Goal: Task Accomplishment & Management: Use online tool/utility

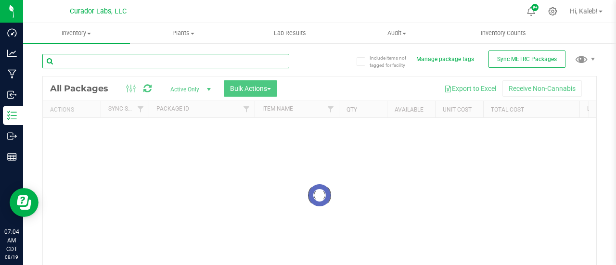
click at [132, 65] on input "text" at bounding box center [165, 61] width 247 height 14
paste input "6000148541"
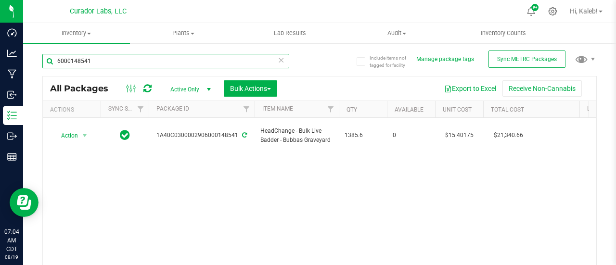
drag, startPoint x: 173, startPoint y: 64, endPoint x: 39, endPoint y: 63, distance: 133.8
click at [39, 63] on div "Include items not tagged for facility Manage package tags Sync METRC Packages 6…" at bounding box center [319, 189] width 593 height 294
paste input "HeadChange - Bulk Cart Grade Live Rosin - Phizzler"
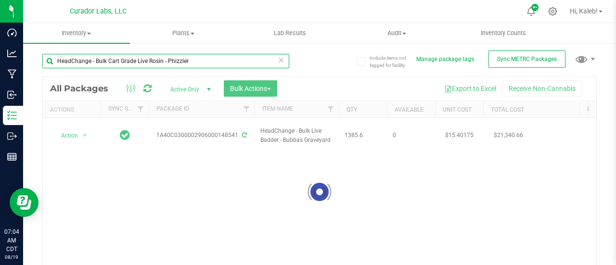
click at [58, 62] on input "HeadChange - Bulk Cart Grade Live Rosin - Phizzler" at bounding box center [165, 61] width 247 height 14
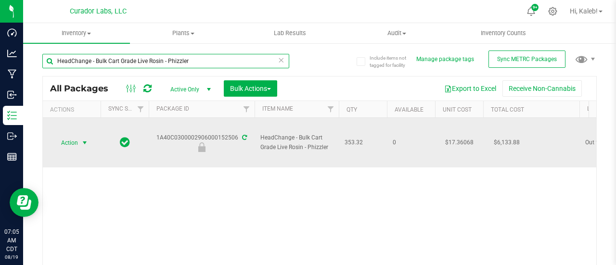
type input "HeadChange - Bulk Cart Grade Live Rosin - Phizzler"
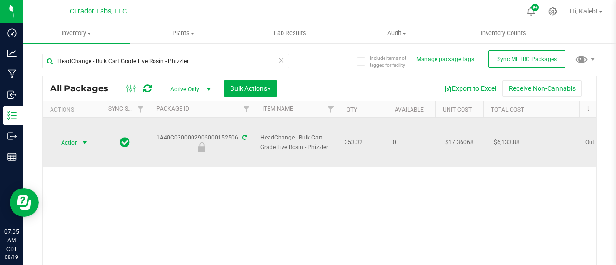
click at [81, 139] on span "select" at bounding box center [85, 143] width 8 height 8
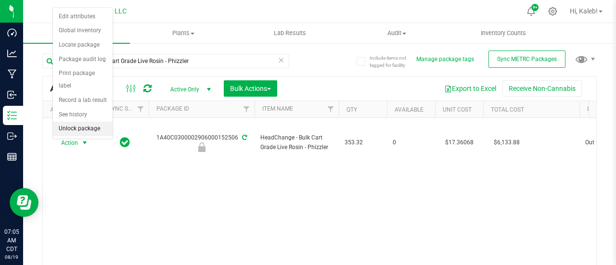
click at [78, 126] on li "Unlock package" at bounding box center [83, 129] width 60 height 14
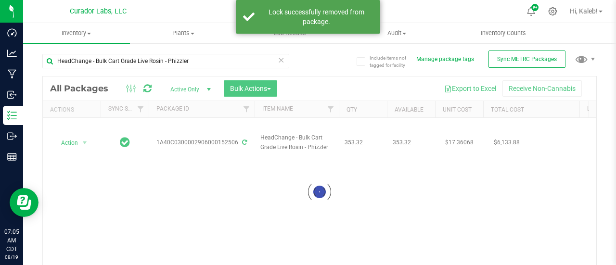
click at [77, 143] on div at bounding box center [319, 193] width 553 height 232
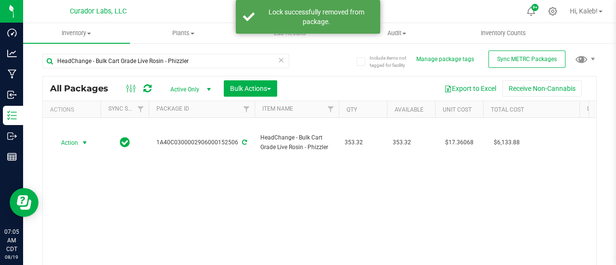
click at [77, 143] on span "Action" at bounding box center [65, 142] width 26 height 13
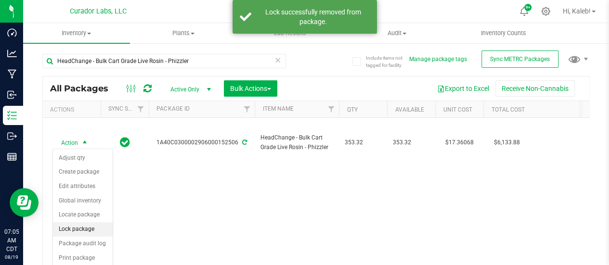
click at [76, 226] on li "Lock package" at bounding box center [83, 229] width 60 height 14
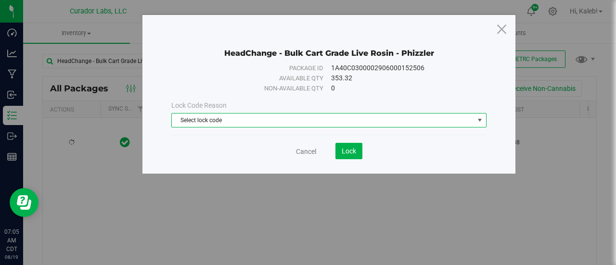
click at [227, 116] on span "Select lock code" at bounding box center [323, 120] width 302 height 13
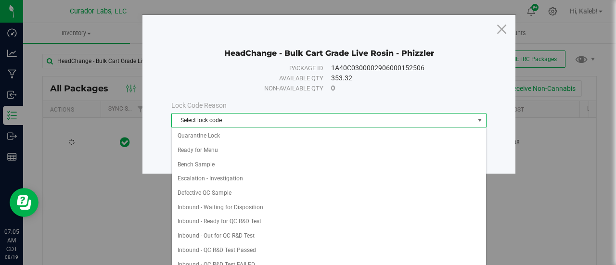
scroll to position [289, 0]
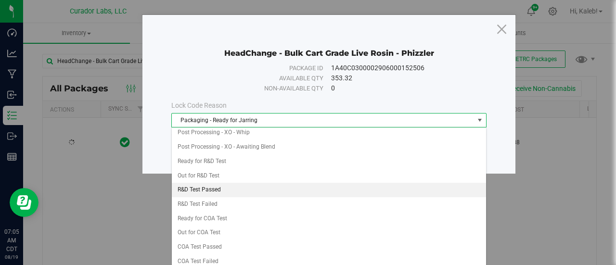
click at [226, 183] on li "R&D Test Passed" at bounding box center [329, 190] width 315 height 14
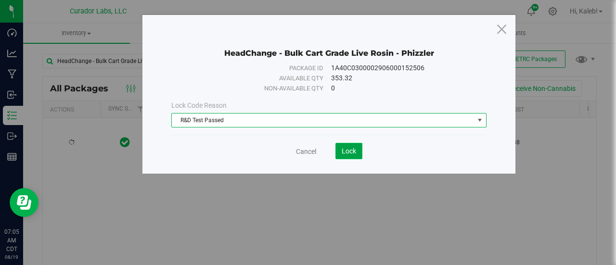
click at [352, 156] on button "Lock" at bounding box center [348, 151] width 27 height 16
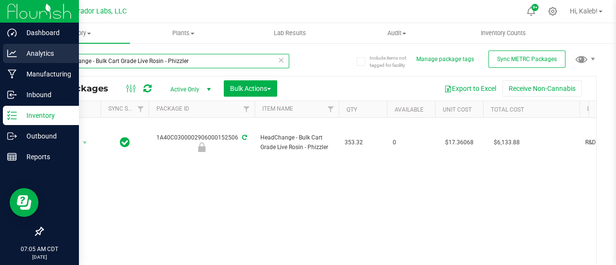
drag, startPoint x: 199, startPoint y: 63, endPoint x: 13, endPoint y: 50, distance: 186.7
click at [13, 50] on div "Dashboard Analytics Manufacturing Inbound Inventory Outbound Reports 07:05 AM C…" at bounding box center [308, 132] width 616 height 265
paste input "300002906000159751"
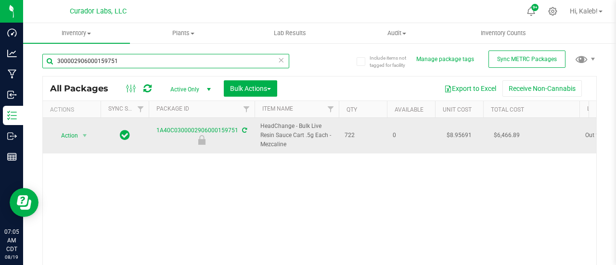
type input "300002906000159751"
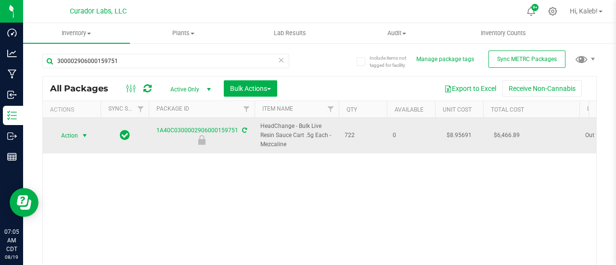
click at [80, 132] on span "select" at bounding box center [85, 135] width 12 height 13
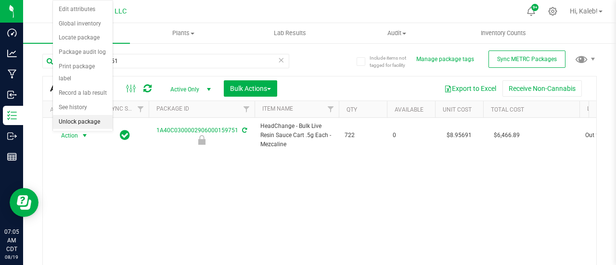
click at [77, 121] on li "Unlock package" at bounding box center [83, 122] width 60 height 14
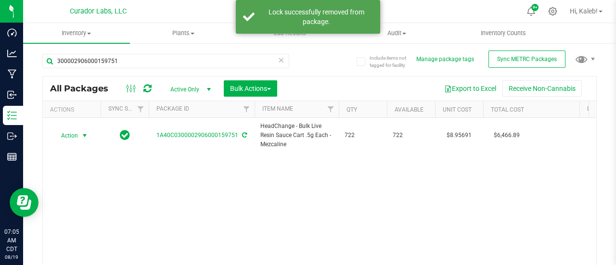
click at [77, 137] on span "Action" at bounding box center [65, 135] width 26 height 13
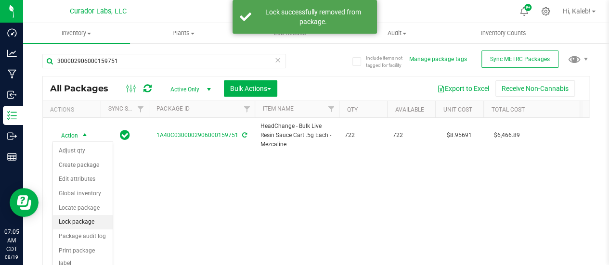
click at [83, 223] on li "Lock package" at bounding box center [83, 222] width 60 height 14
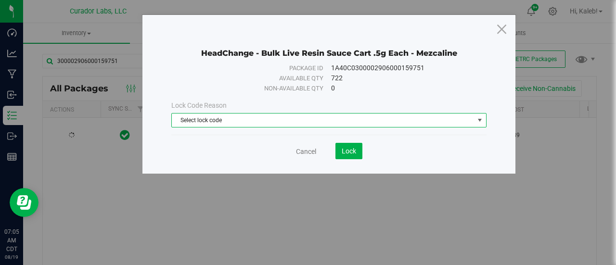
click at [213, 116] on span "Select lock code" at bounding box center [323, 120] width 302 height 13
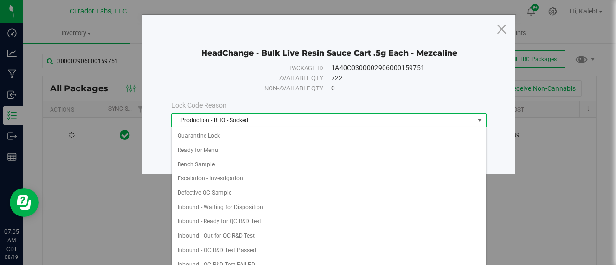
scroll to position [289, 0]
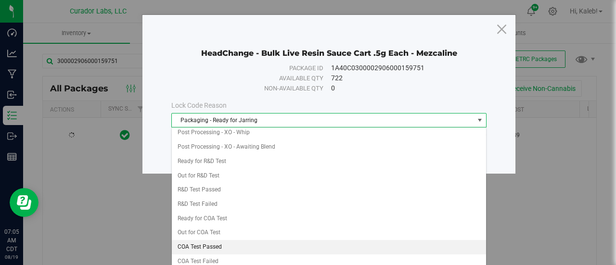
click at [219, 242] on li "COA Test Passed" at bounding box center [329, 247] width 315 height 14
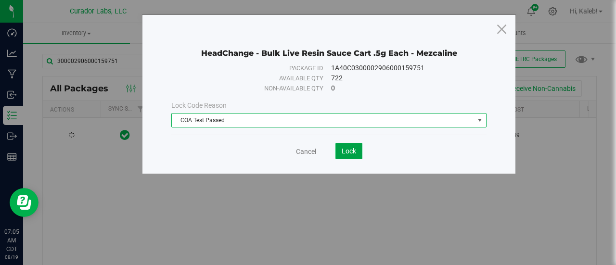
click at [352, 154] on span "Lock" at bounding box center [349, 151] width 14 height 8
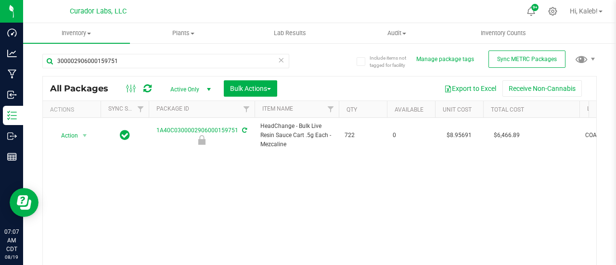
click at [278, 60] on icon at bounding box center [281, 60] width 7 height 12
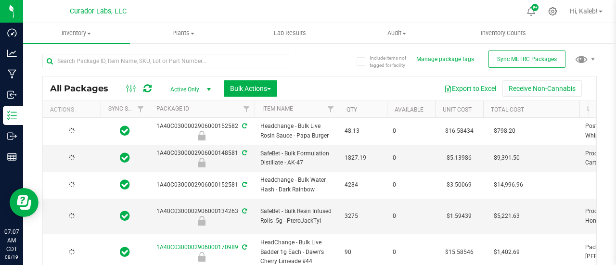
type input "[DATE]"
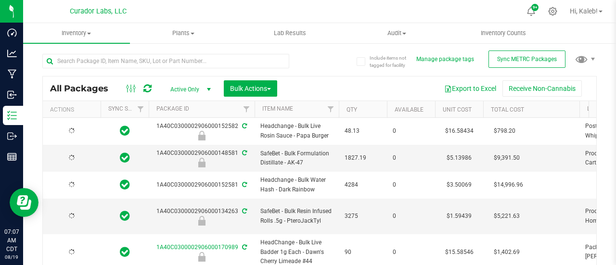
type input "[DATE]"
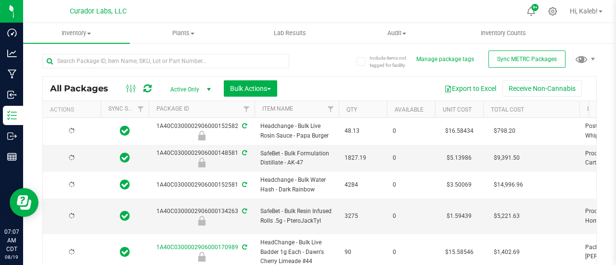
type input "[DATE]"
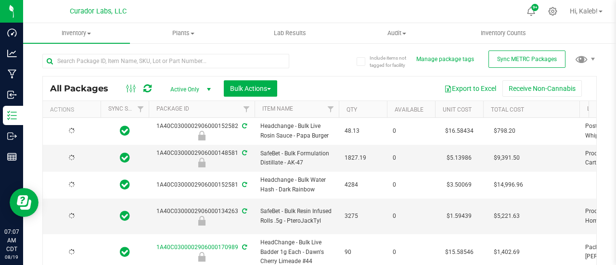
type input "[DATE]"
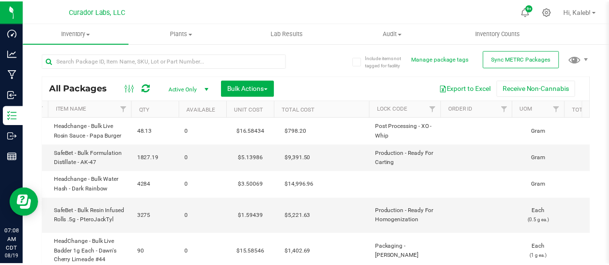
scroll to position [0, 242]
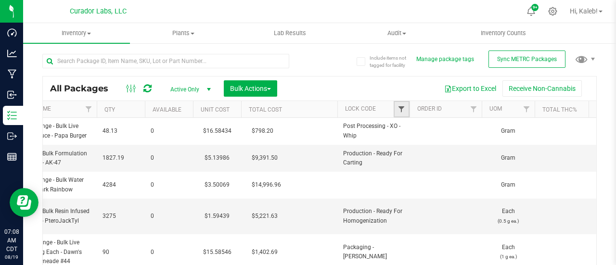
click at [403, 106] on span "Filter" at bounding box center [402, 109] width 8 height 8
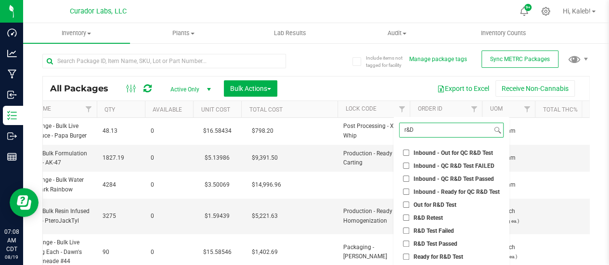
type input "r&D"
click at [407, 205] on input "Out for R&D Test" at bounding box center [406, 205] width 6 height 6
checkbox input "true"
click at [406, 244] on input "R&D Test Passed" at bounding box center [406, 244] width 6 height 6
checkbox input "true"
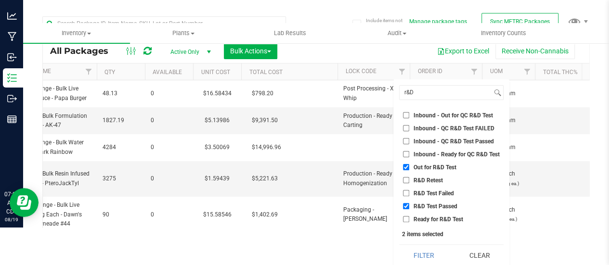
scroll to position [41, 0]
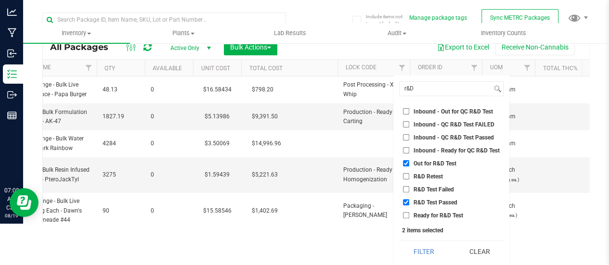
click at [406, 217] on input "Ready for R&D Test" at bounding box center [406, 215] width 6 height 6
checkbox input "true"
click at [425, 252] on button "Filter" at bounding box center [423, 251] width 49 height 21
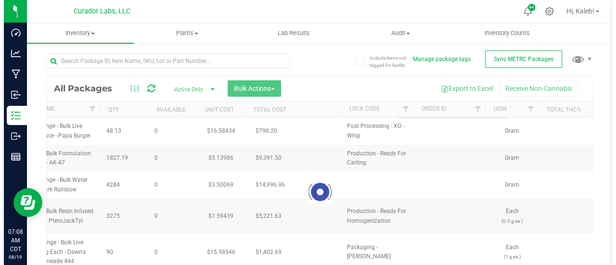
scroll to position [0, 0]
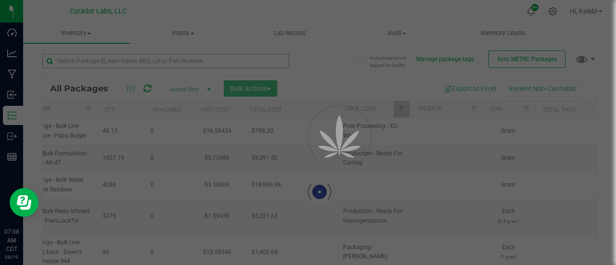
type input "[DATE]"
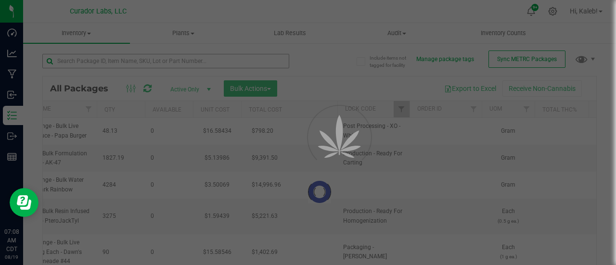
type input "[DATE]"
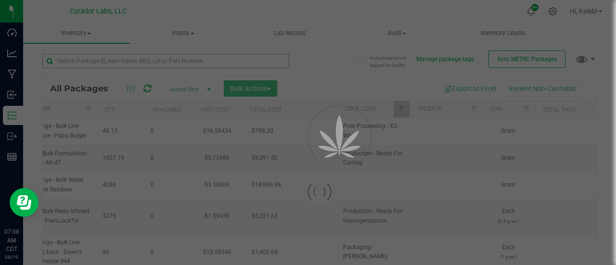
type input "[DATE]"
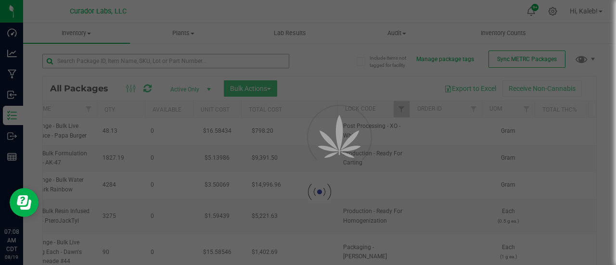
type input "[DATE]"
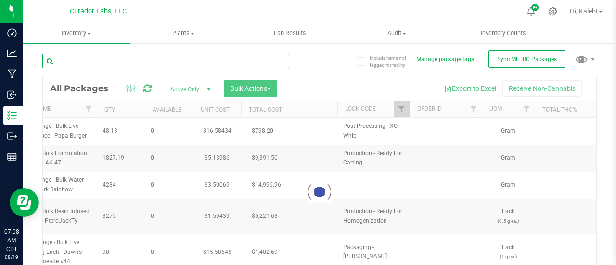
click at [151, 60] on input "text" at bounding box center [165, 61] width 247 height 14
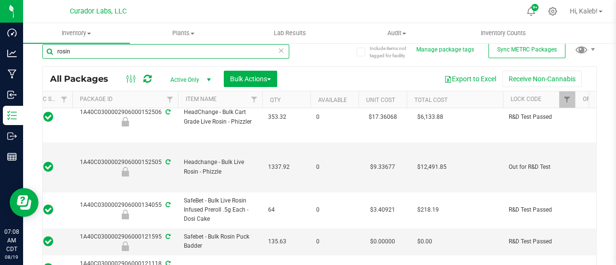
scroll to position [123, 77]
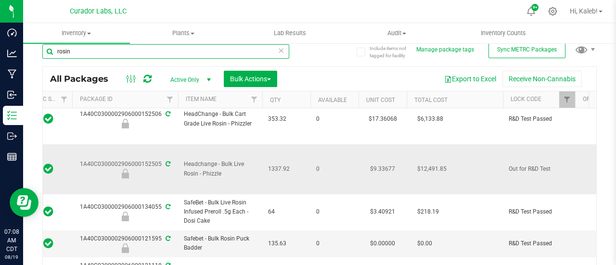
type input "rosin"
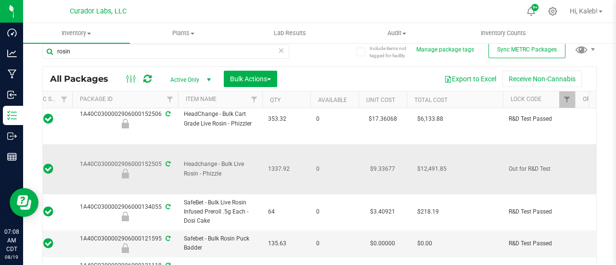
drag, startPoint x: 203, startPoint y: 172, endPoint x: 222, endPoint y: 173, distance: 18.8
click at [222, 173] on span "Headchange - Bulk Live Rosin - Phizzle" at bounding box center [220, 169] width 73 height 18
copy span "Phizzle"
click at [553, 11] on icon at bounding box center [553, 11] width 10 height 10
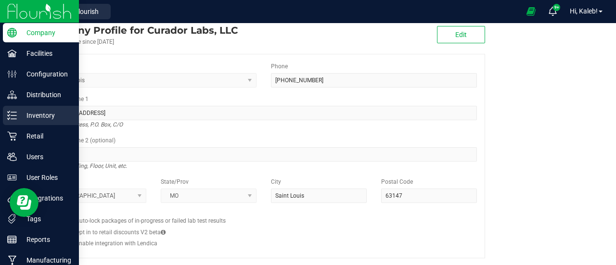
click at [6, 117] on div "Inventory" at bounding box center [41, 115] width 76 height 19
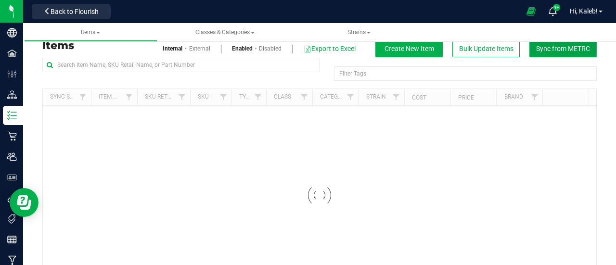
click at [541, 51] on span "Sync from METRC" at bounding box center [563, 49] width 54 height 8
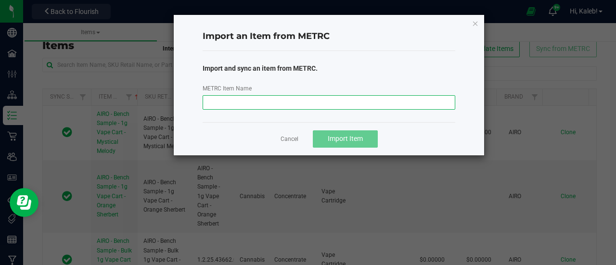
click at [300, 104] on input "METRC Item Name" at bounding box center [329, 102] width 253 height 14
paste input "M00001818352: HeadChange - Live Rosin Cart .5g - Final Packaging - Phizzle"
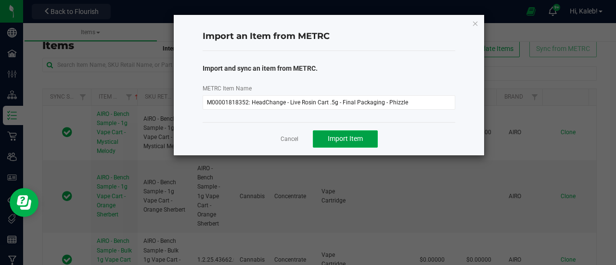
click at [361, 135] on span "Import Item" at bounding box center [345, 139] width 35 height 8
click at [364, 140] on button "Import Item" at bounding box center [345, 138] width 65 height 17
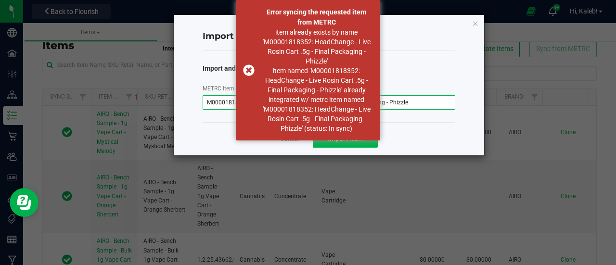
click at [398, 103] on input "M00001818352: HeadChange - Live Rosin Cart .5g - Final Packaging - Phizzle" at bounding box center [329, 102] width 253 height 14
drag, startPoint x: 408, startPoint y: 101, endPoint x: 177, endPoint y: 82, distance: 231.7
click at [177, 82] on div "Import an Item from METRC Import and sync an item from METRC. METRC Item Name M…" at bounding box center [329, 85] width 311 height 141
paste input "22210: HeadChange - Live Rosin 1"
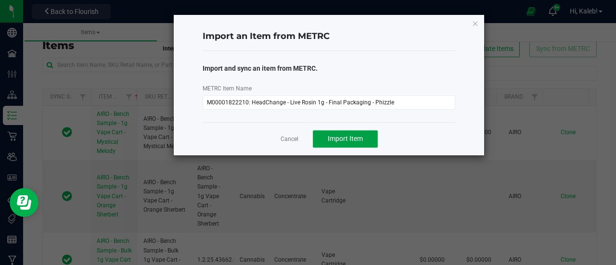
click at [333, 141] on span "Import Item" at bounding box center [345, 139] width 35 height 8
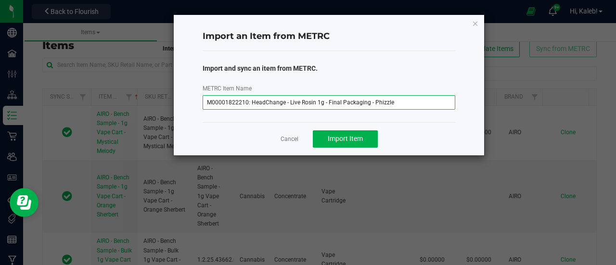
drag, startPoint x: 406, startPoint y: 104, endPoint x: 153, endPoint y: 97, distance: 253.3
click at [153, 97] on div "Import an Item from METRC Import and sync an item from METRC. METRC Item Name M…" at bounding box center [312, 85] width 347 height 142
paste input "5612: HeadChange - Live Rosin 2"
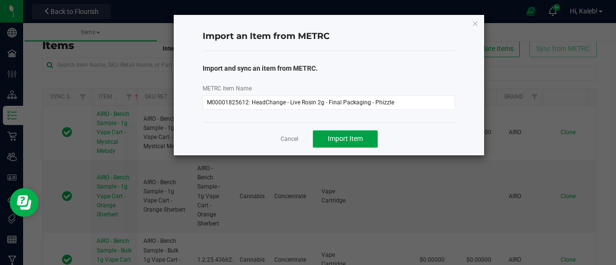
click at [333, 136] on span "Import Item" at bounding box center [345, 139] width 35 height 8
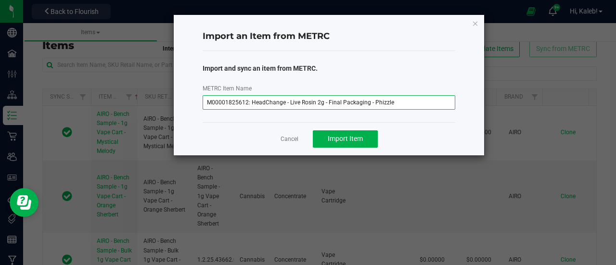
drag, startPoint x: 396, startPoint y: 102, endPoint x: 184, endPoint y: 98, distance: 211.8
click at [184, 98] on div "Import an Item from METRC Import and sync an item from METRC. METRC Item Name M…" at bounding box center [329, 85] width 311 height 141
paste input "6751: HeadChange - Live Rosin 3.5"
type input "M00001826751: HeadChange - Live Rosin 3.5g - Final Packaging - Phizzle"
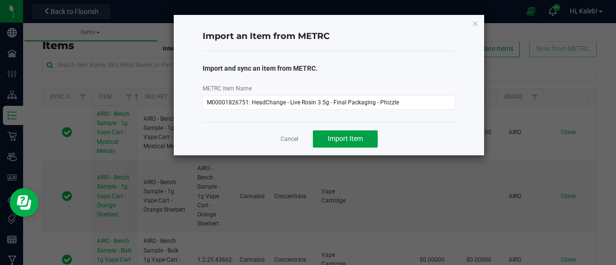
click at [334, 139] on span "Import Item" at bounding box center [345, 139] width 35 height 8
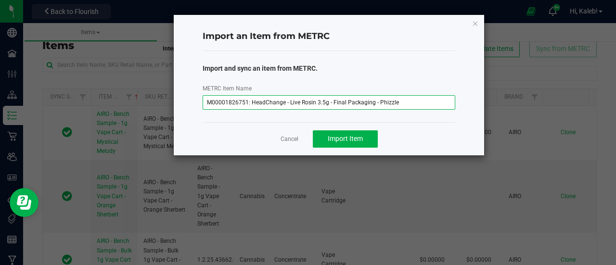
drag, startPoint x: 331, startPoint y: 101, endPoint x: 593, endPoint y: 109, distance: 262.0
click at [593, 109] on ngb-modal-window "Import an Item from METRC Import and sync an item from METRC. METRC Item Name M…" at bounding box center [311, 132] width 623 height 265
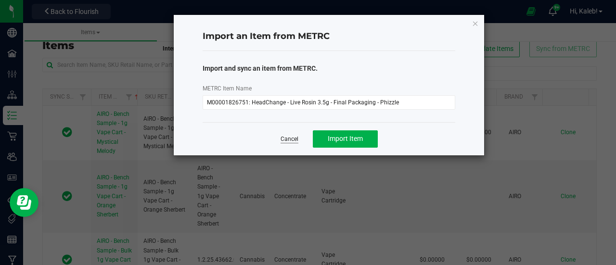
click at [283, 136] on link "Cancel" at bounding box center [290, 139] width 18 height 8
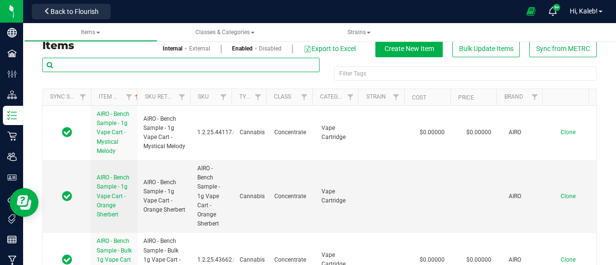
click at [180, 65] on input "text" at bounding box center [180, 65] width 277 height 14
paste input "Final Packaging - Phizzle"
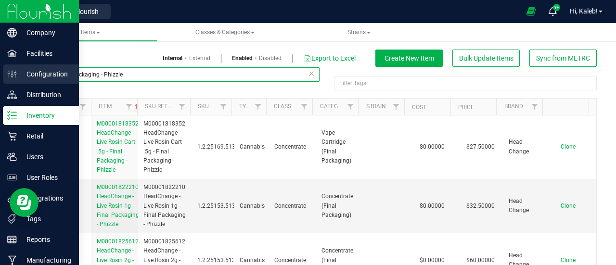
drag, startPoint x: 99, startPoint y: 73, endPoint x: 22, endPoint y: 65, distance: 76.9
click at [22, 65] on div "Company Facilities Configuration Distribution Inventory Retail Users User Roles…" at bounding box center [308, 132] width 616 height 265
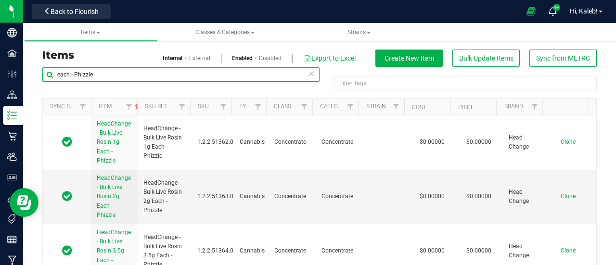
click at [61, 74] on input "each - Phizzle" at bounding box center [180, 74] width 277 height 14
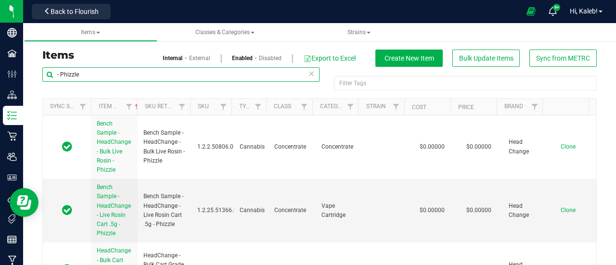
type input "- Phizzle"
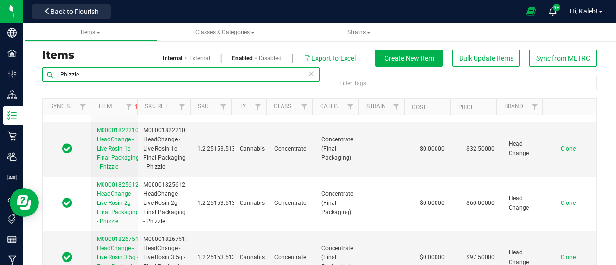
scroll to position [50, 0]
